Goal: Find contact information

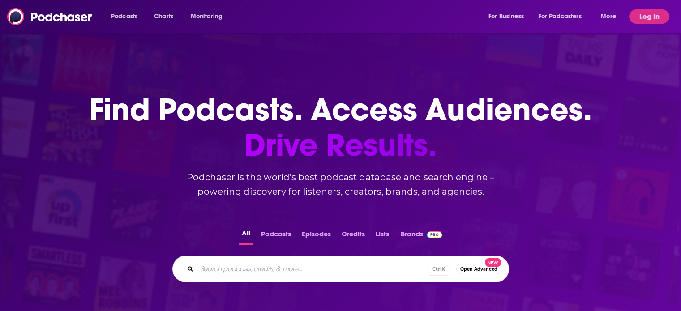
click at [286, 18] on div "Podcasts Charts Monitoring For Business For Podcasters More" at bounding box center [365, 16] width 520 height 14
click at [651, 12] on button "Log In" at bounding box center [649, 16] width 40 height 14
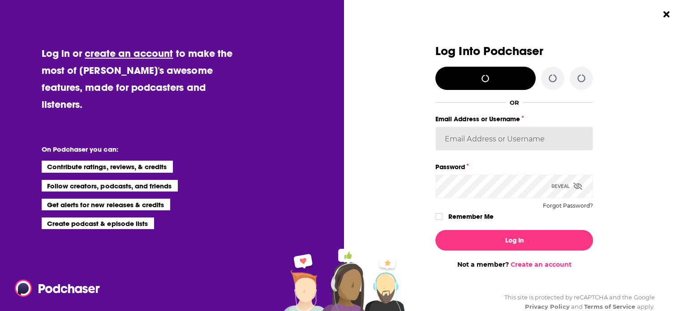
type input "[EMAIL_ADDRESS][DOMAIN_NAME]"
click at [577, 184] on icon "Dialog" at bounding box center [577, 186] width 9 height 7
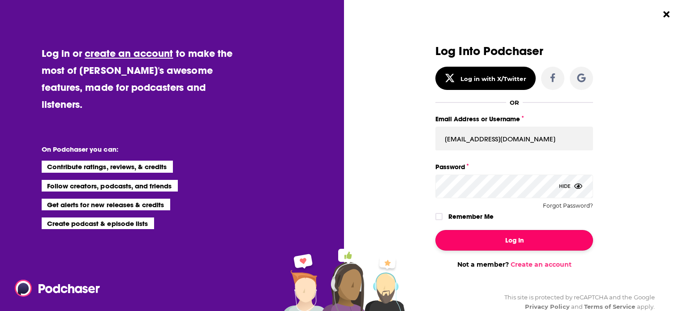
click at [513, 241] on button "Log In" at bounding box center [514, 240] width 158 height 21
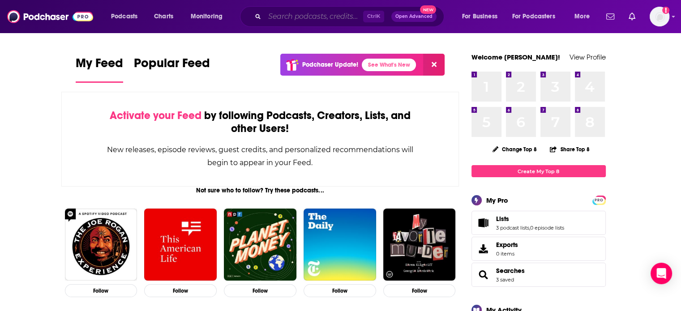
click at [284, 21] on input "Search podcasts, credits, & more..." at bounding box center [314, 16] width 98 height 14
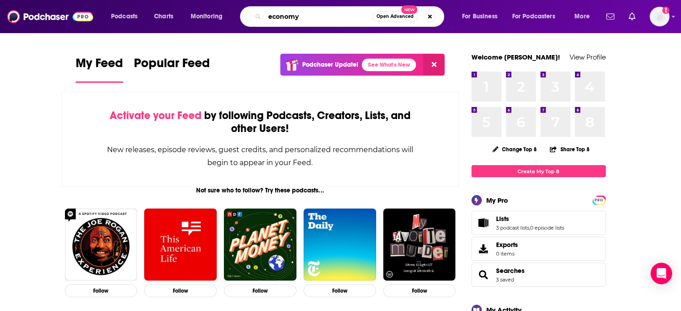
type input "economy"
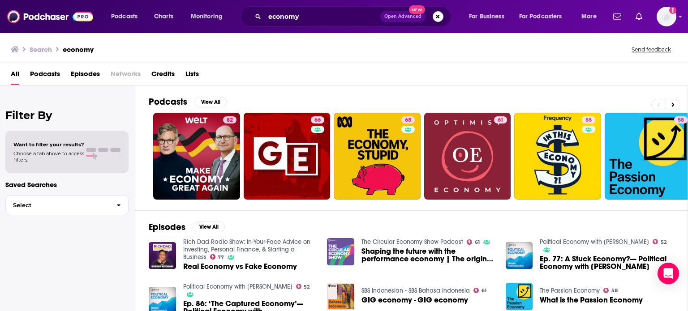
click at [344, 247] on img "Shaping the future with the performance economy | The origins of the circular e…" at bounding box center [340, 251] width 27 height 27
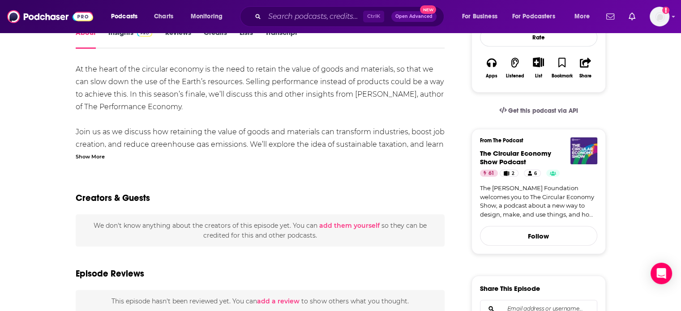
scroll to position [115, 0]
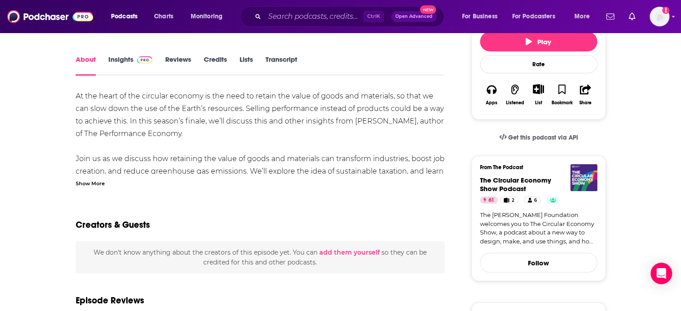
click at [126, 61] on link "Insights" at bounding box center [130, 65] width 44 height 21
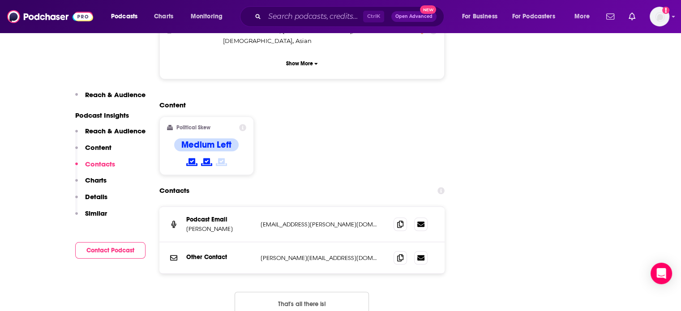
scroll to position [871, 0]
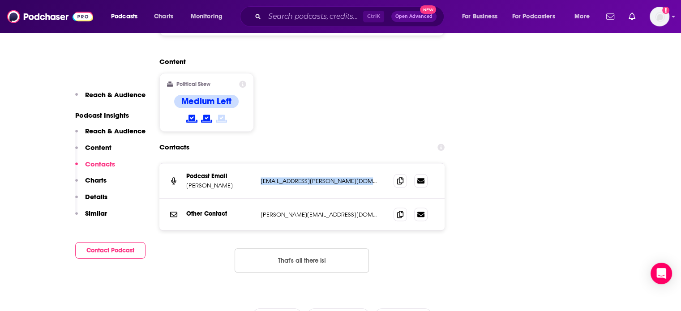
drag, startPoint x: 255, startPoint y: 140, endPoint x: 386, endPoint y: 144, distance: 131.7
click at [386, 163] on div "Podcast Email [PERSON_NAME] [EMAIL_ADDRESS][PERSON_NAME][DOMAIN_NAME] [DOMAIN_N…" at bounding box center [302, 180] width 286 height 35
copy div "[EMAIL_ADDRESS][PERSON_NAME]"
drag, startPoint x: 319, startPoint y: 170, endPoint x: 256, endPoint y: 170, distance: 62.7
click at [256, 199] on div "Other Contact [PERSON_NAME][EMAIL_ADDRESS][DOMAIN_NAME] [PERSON_NAME][EMAIL_ADD…" at bounding box center [302, 214] width 286 height 31
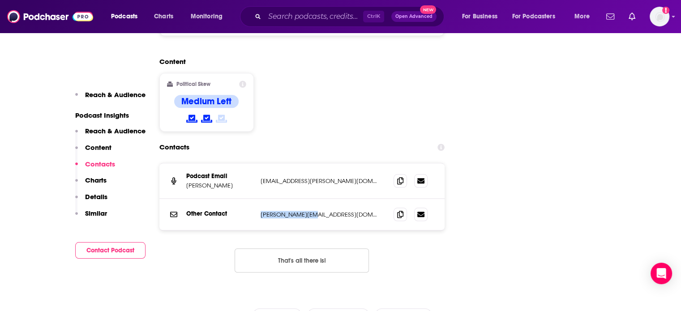
copy div "[PERSON_NAME][EMAIL_ADDRESS][DOMAIN_NAME]"
click at [286, 17] on input "Search podcasts, credits, & more..." at bounding box center [314, 16] width 98 height 14
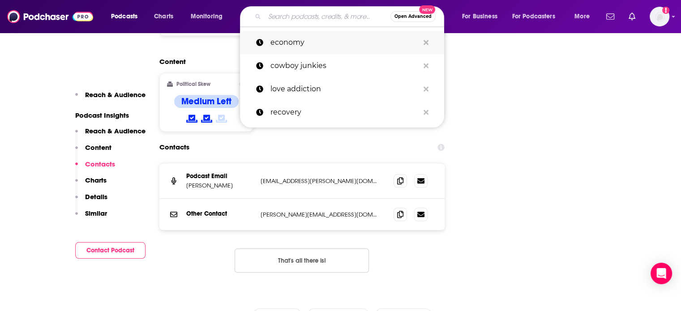
click at [295, 43] on p "economy" at bounding box center [344, 42] width 149 height 23
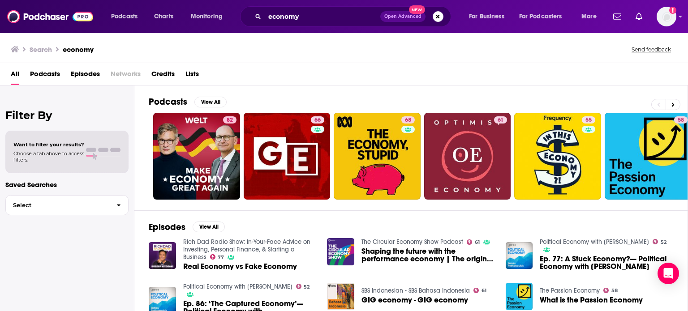
click at [42, 75] on span "Podcasts" at bounding box center [45, 76] width 30 height 18
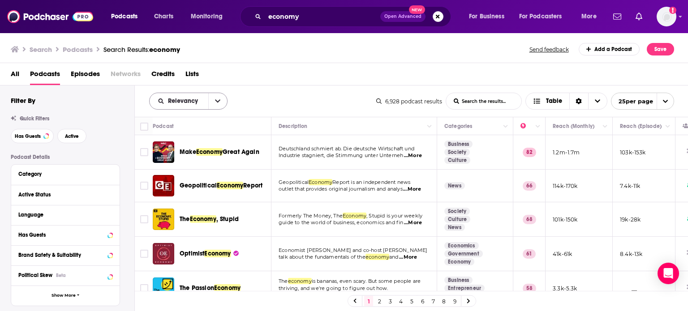
click at [220, 100] on button "open menu" at bounding box center [217, 101] width 19 height 16
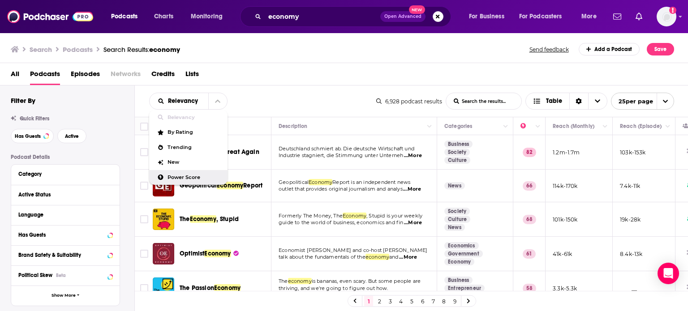
click at [203, 175] on span "Power Score" at bounding box center [193, 177] width 53 height 5
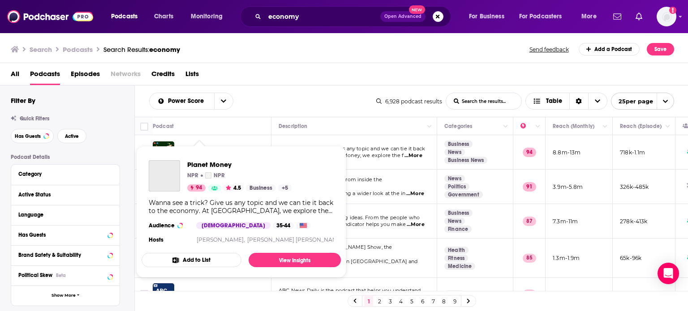
click at [206, 151] on span "Planet Money NPR NPR 94 4.5 Business + 5 Wanna see a trick? Give us any topic a…" at bounding box center [240, 212] width 199 height 132
click at [211, 162] on span "Planet Money" at bounding box center [252, 164] width 131 height 9
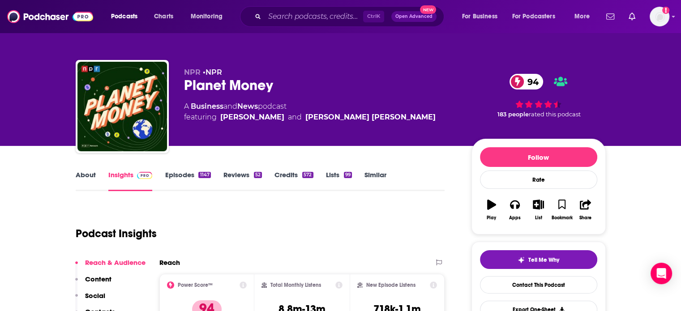
scroll to position [71, 0]
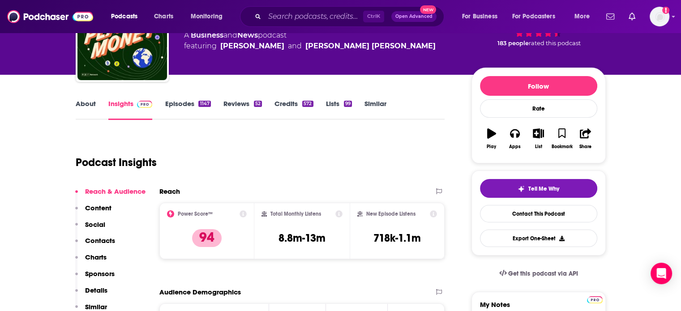
click at [103, 239] on p "Contacts" at bounding box center [100, 240] width 30 height 9
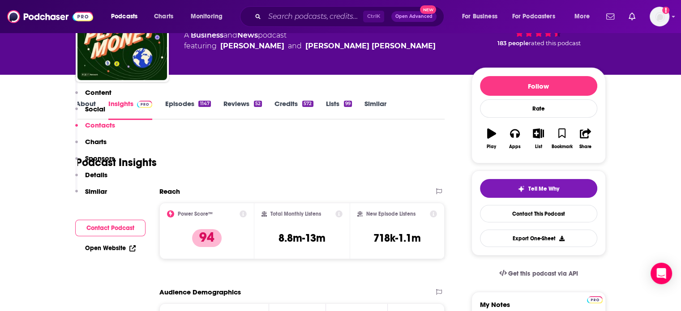
scroll to position [1395, 0]
